Goal: Information Seeking & Learning: Learn about a topic

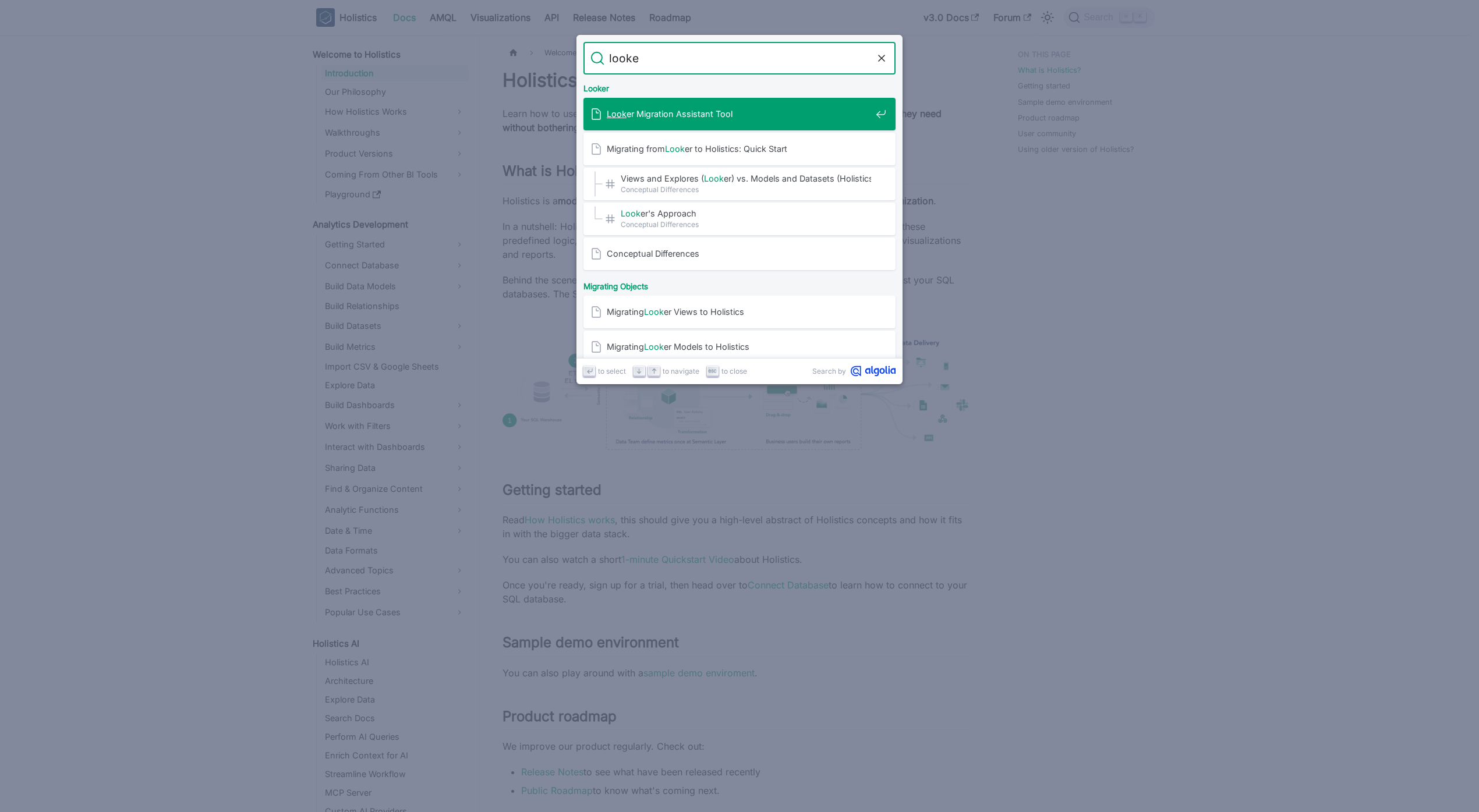
type input "looker"
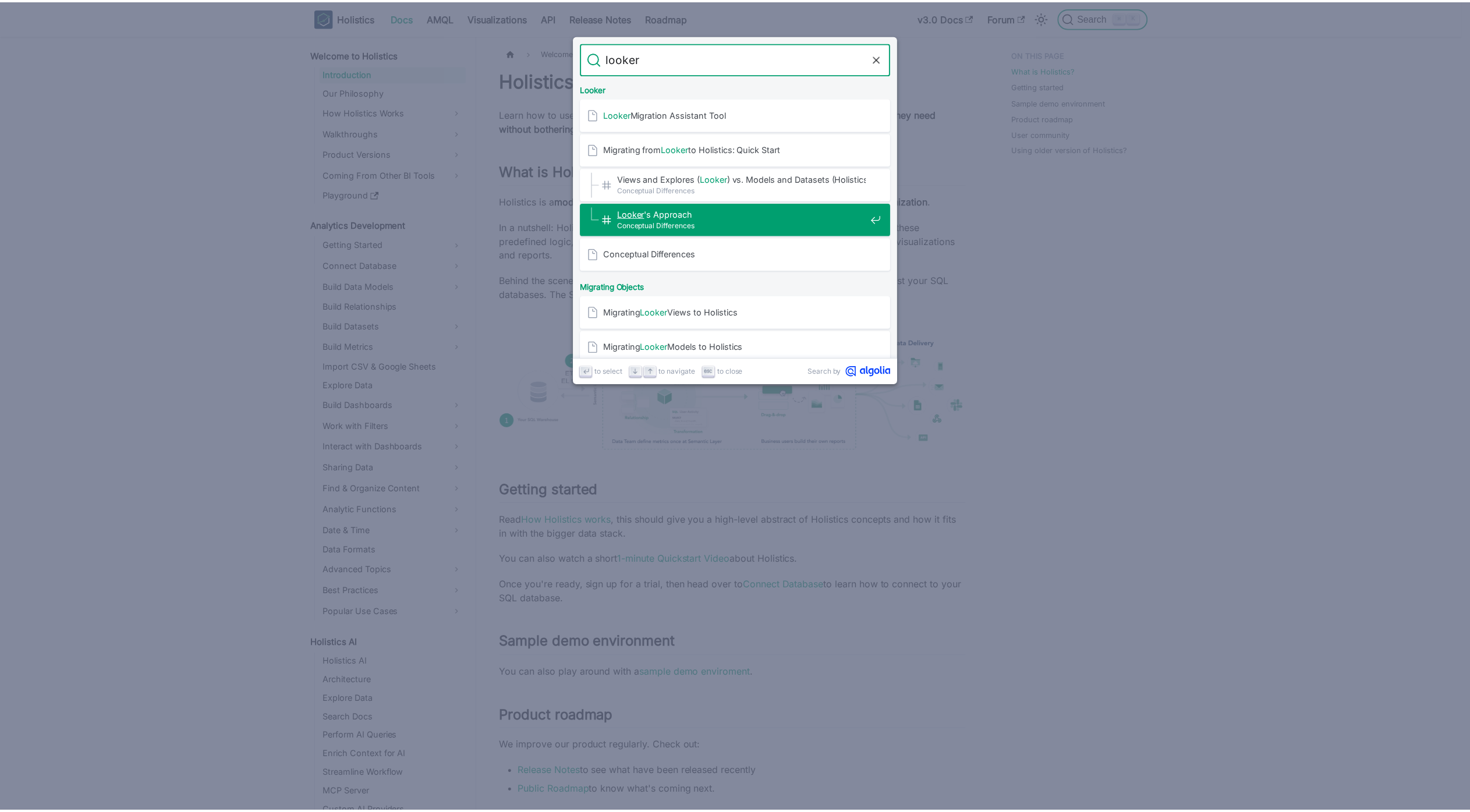
scroll to position [2133, 0]
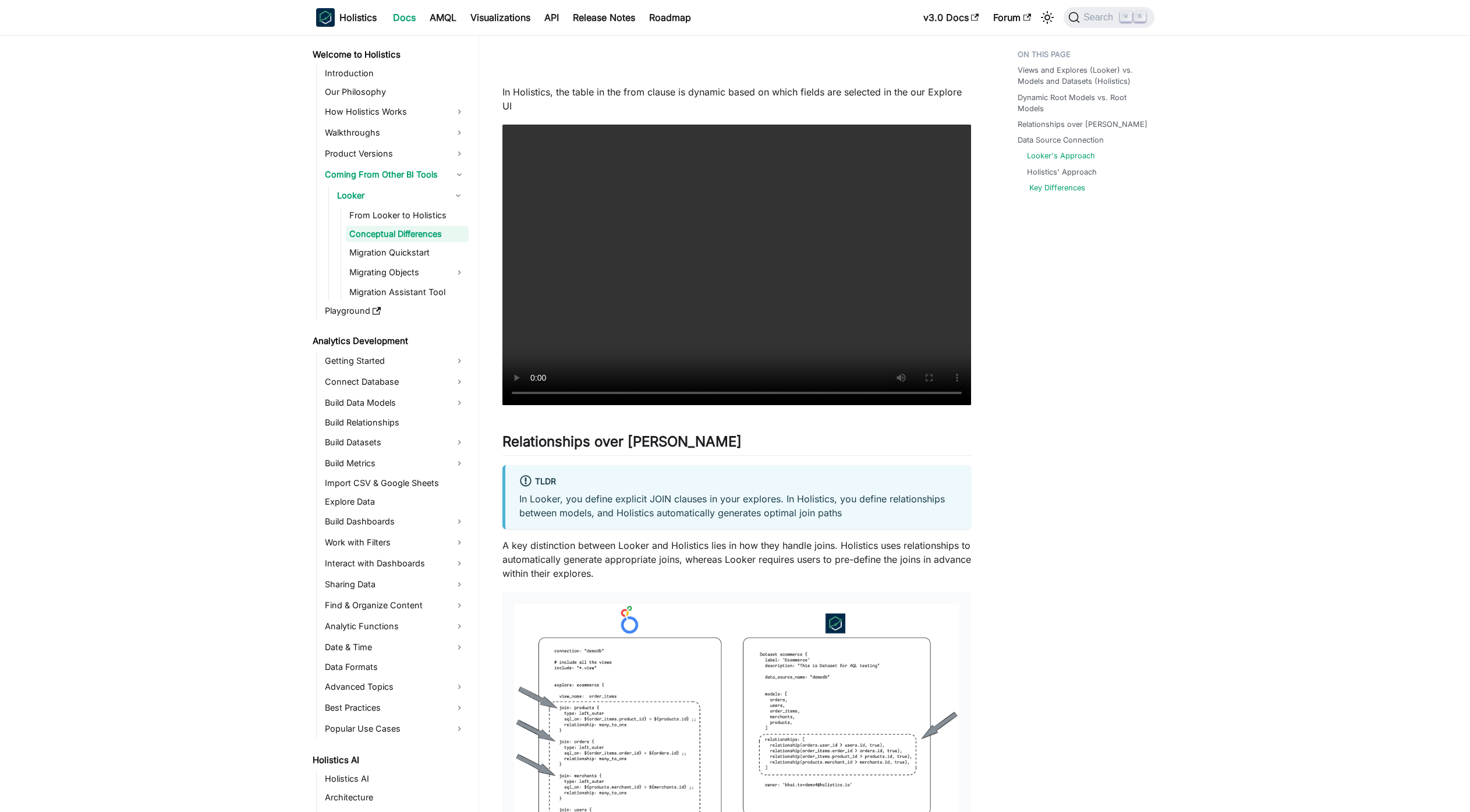
click at [1066, 190] on link "Key Differences" at bounding box center [1058, 187] width 56 height 11
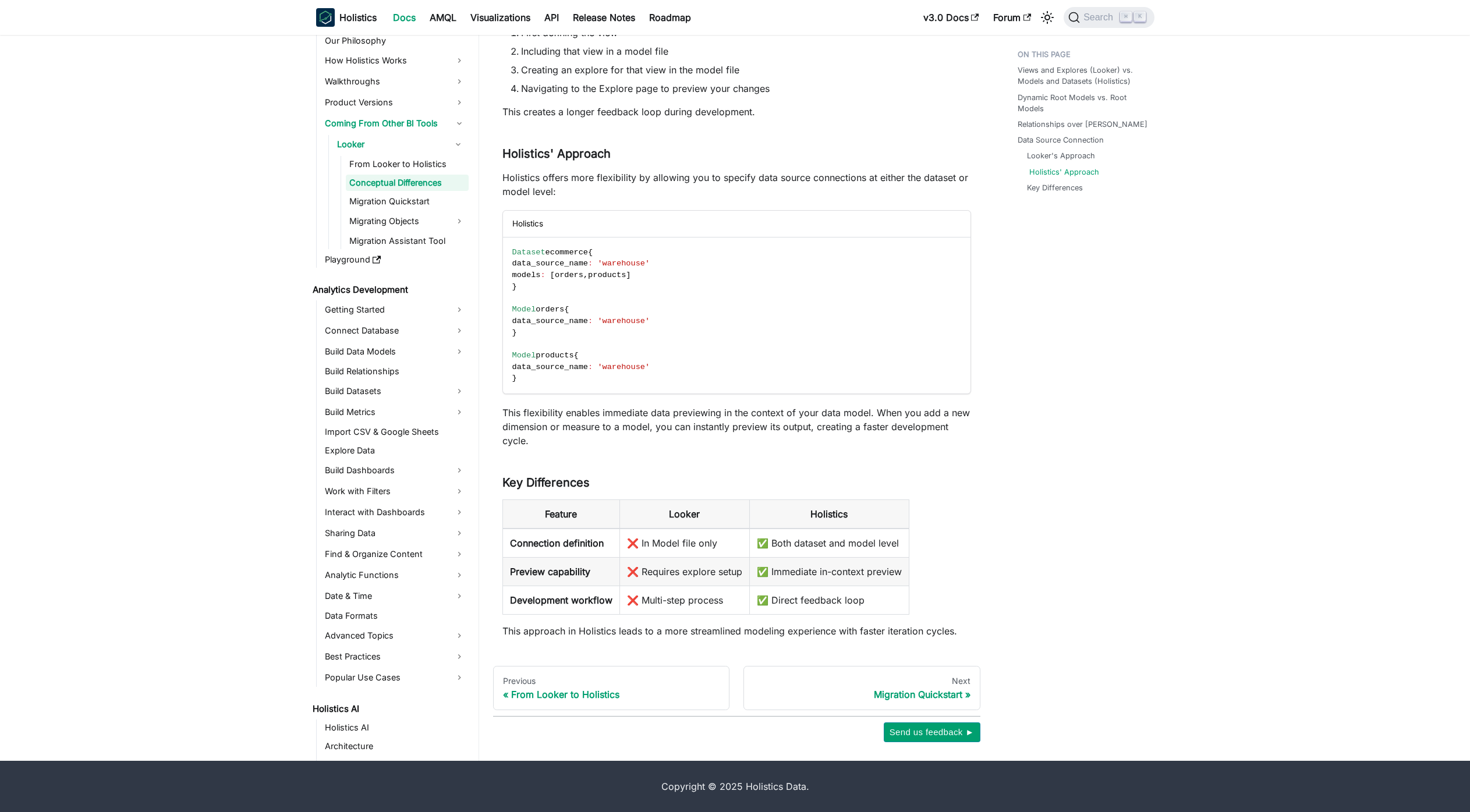
click at [1082, 170] on link "Holistics' Approach" at bounding box center [1064, 172] width 70 height 11
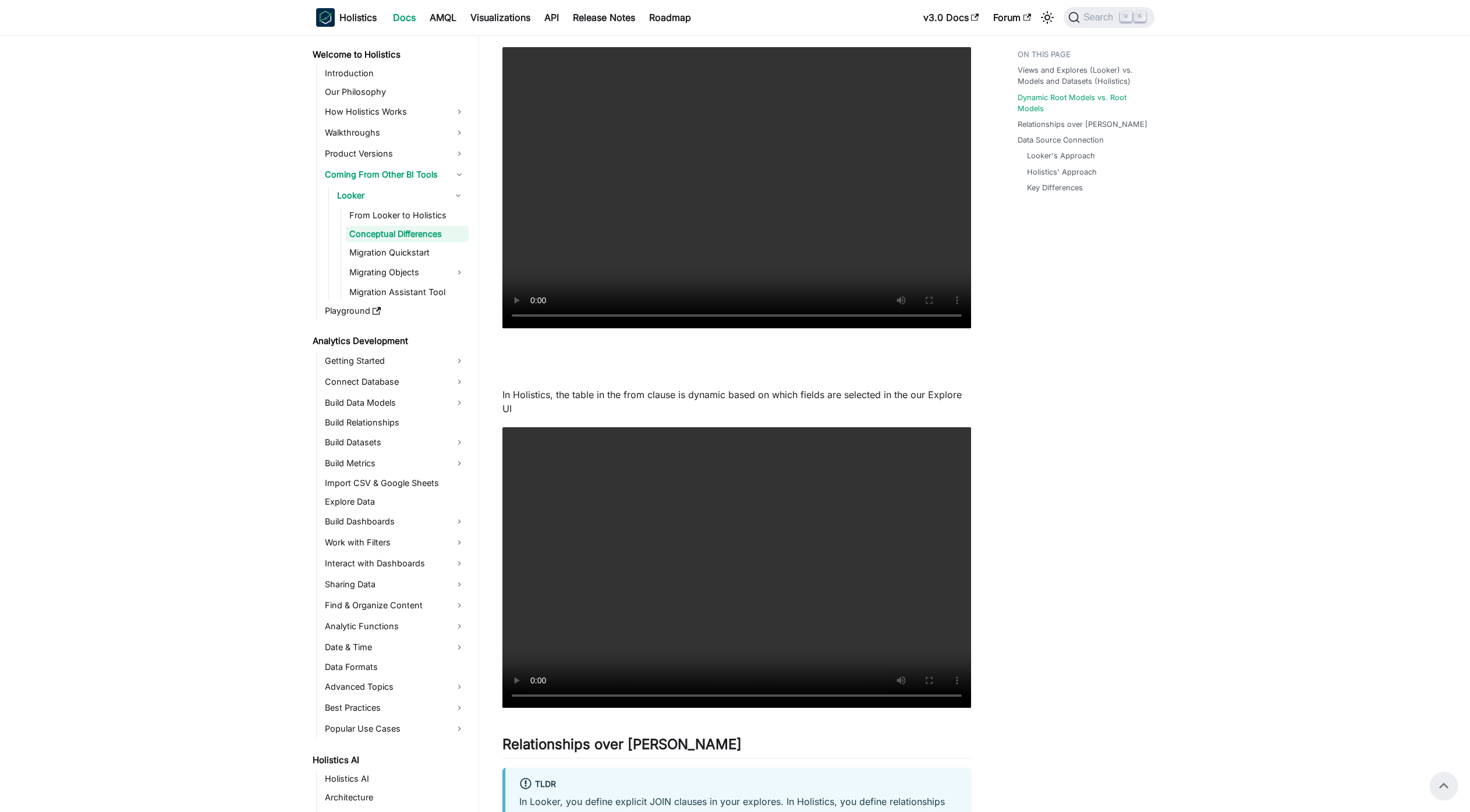
scroll to position [1826, 0]
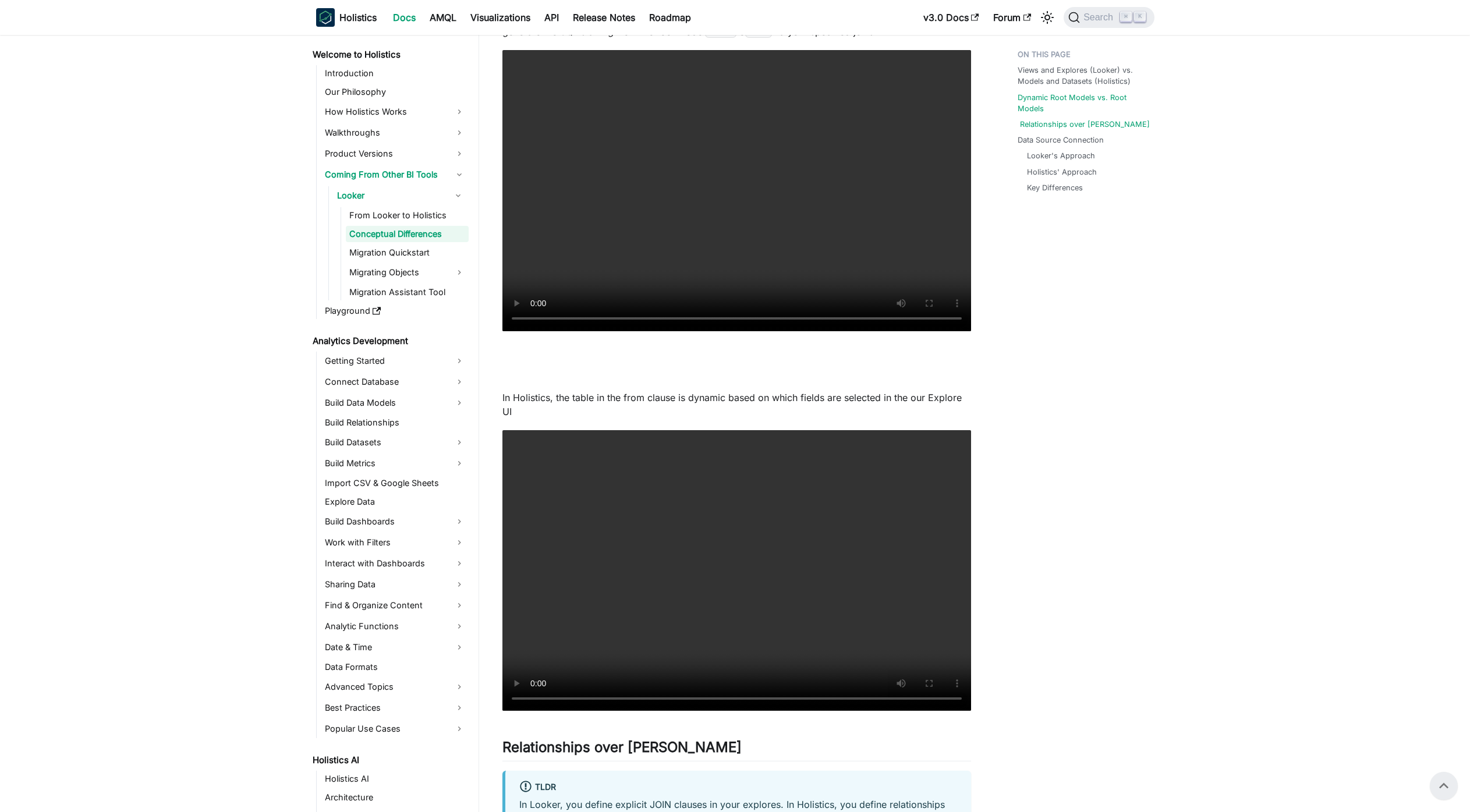
click at [1063, 119] on link "Relationships over [PERSON_NAME]" at bounding box center [1085, 124] width 130 height 11
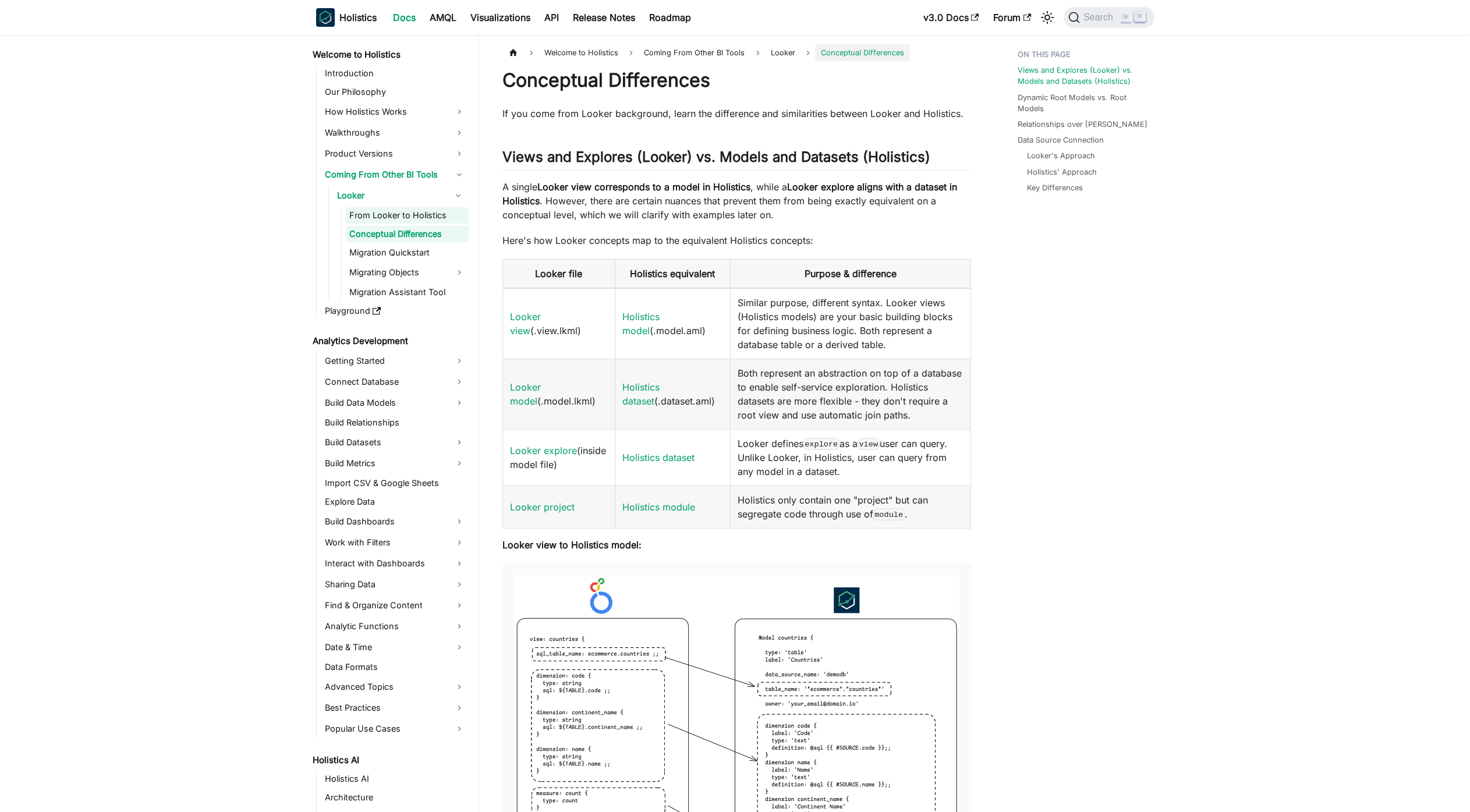
click at [354, 220] on link "From Looker to Holistics" at bounding box center [407, 215] width 123 height 16
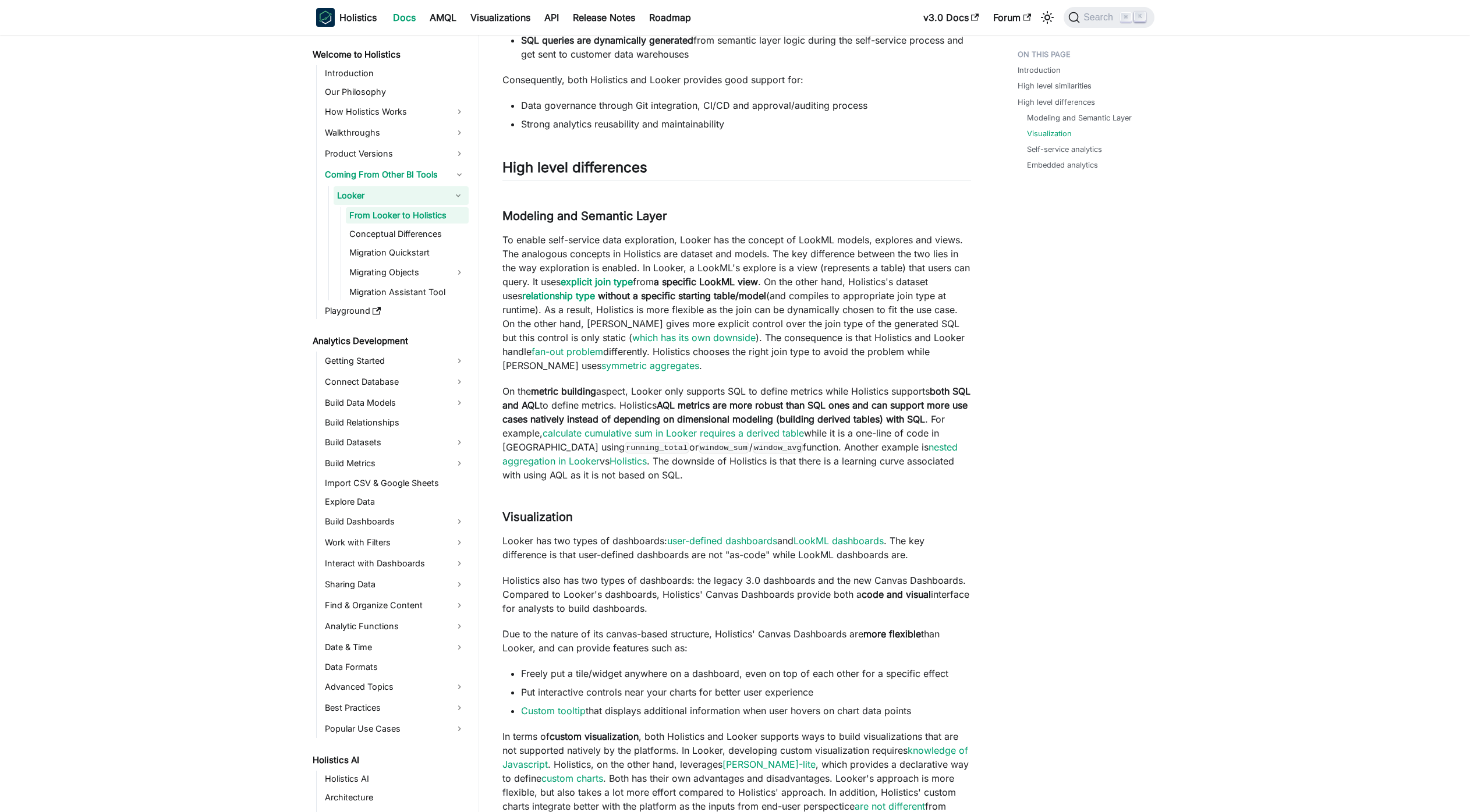
scroll to position [1034, 0]
